Goal: Check status: Check status

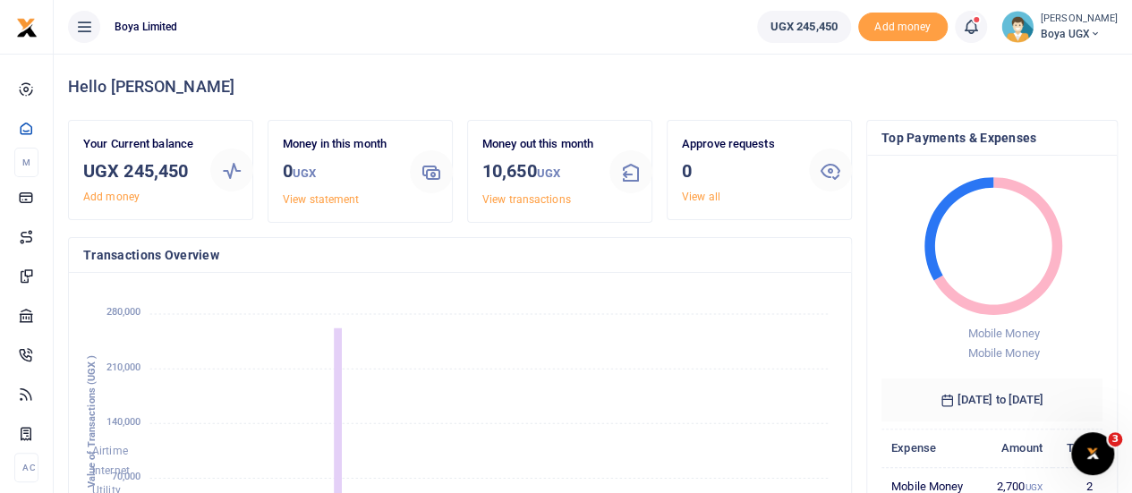
click at [86, 36] on icon at bounding box center [84, 27] width 18 height 20
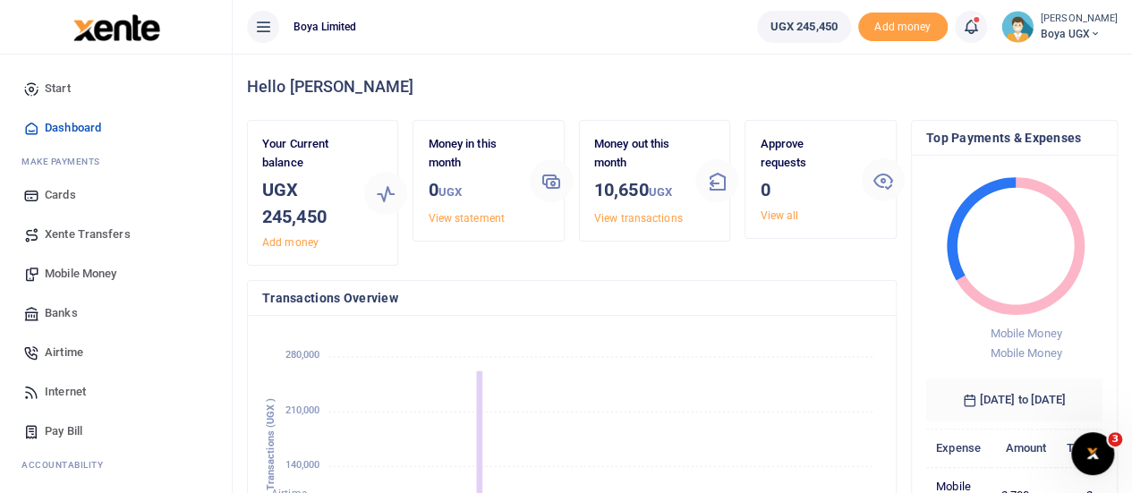
scroll to position [14, 14]
click at [271, 23] on icon at bounding box center [263, 27] width 18 height 20
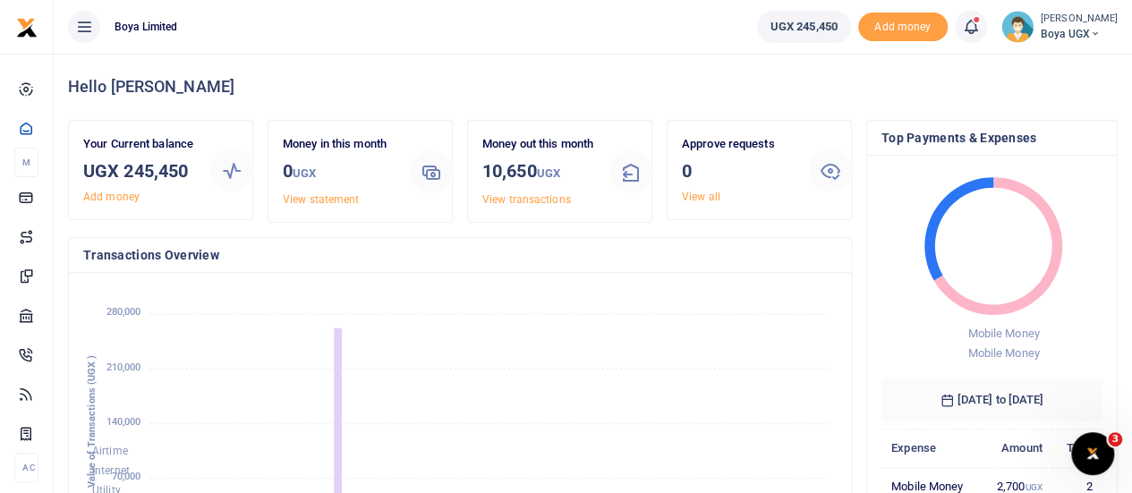
click at [798, 24] on span "UGX 245,450" at bounding box center [804, 27] width 67 height 18
click at [816, 24] on span "UGX 245,450" at bounding box center [804, 27] width 67 height 18
click at [336, 198] on link "View statement" at bounding box center [321, 199] width 76 height 13
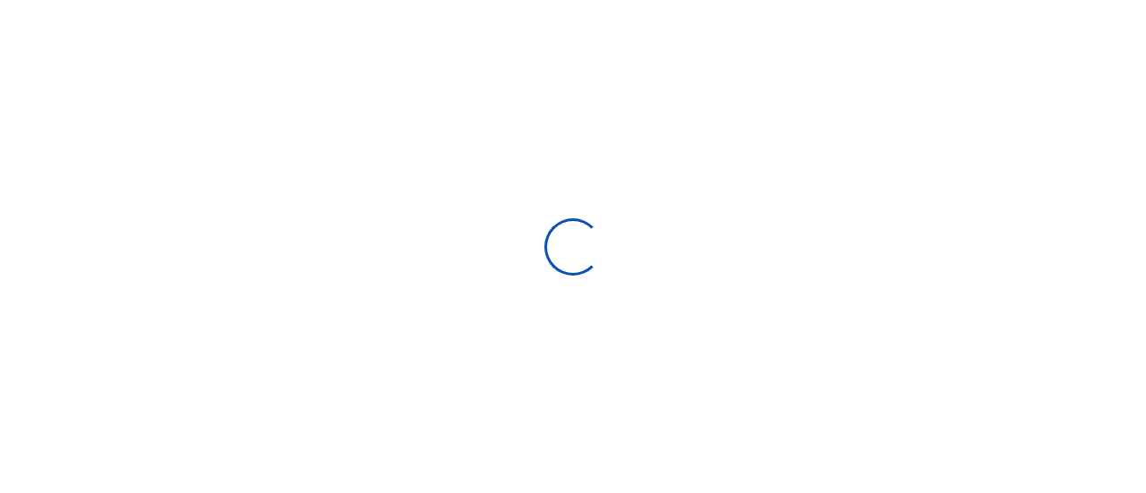
select select "ALL"
type input "[DATE] - [DATE]"
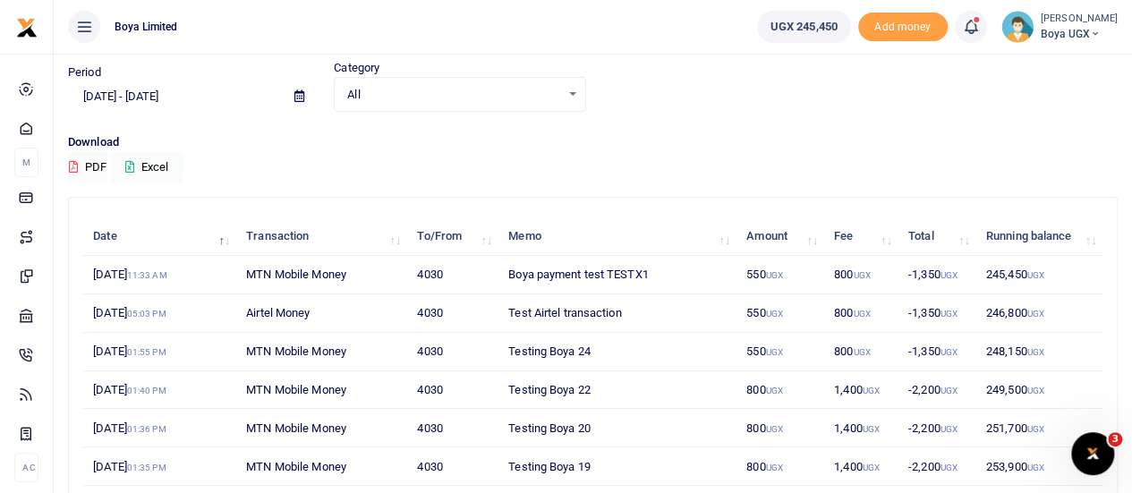
scroll to position [13, 0]
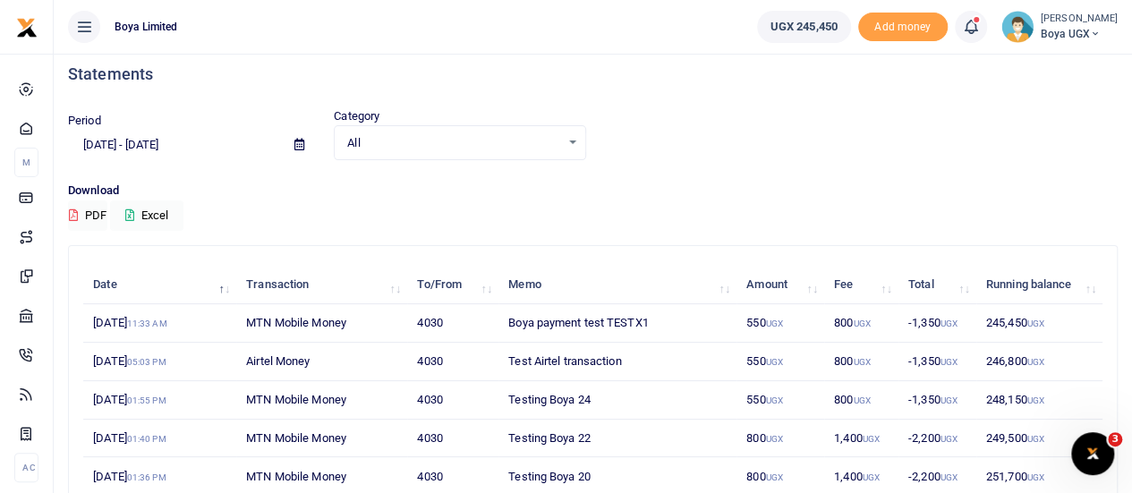
click at [495, 137] on span "All" at bounding box center [453, 143] width 212 height 18
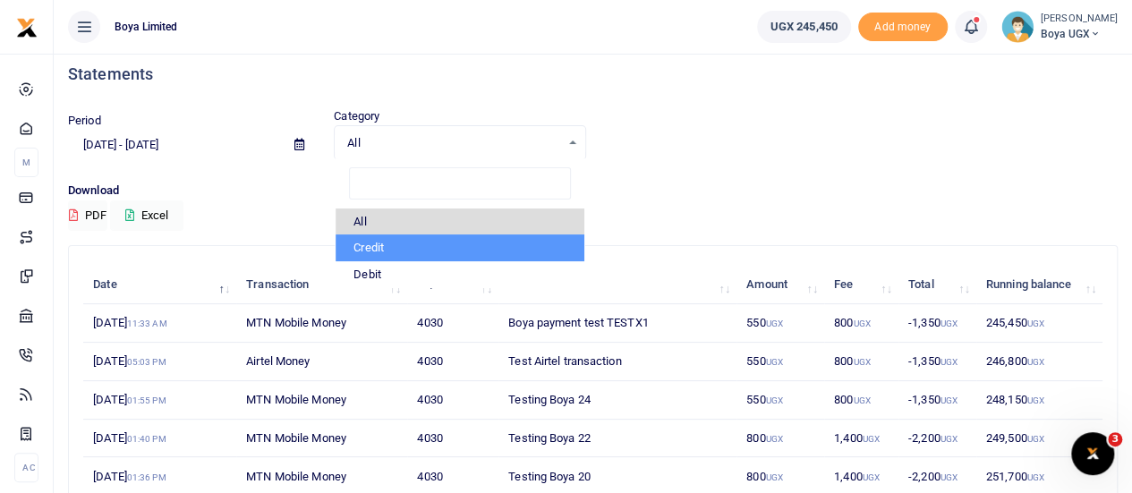
click at [387, 252] on li "Credit" at bounding box center [460, 248] width 248 height 27
select select "credit"
